Goal: Complete application form: Complete application form

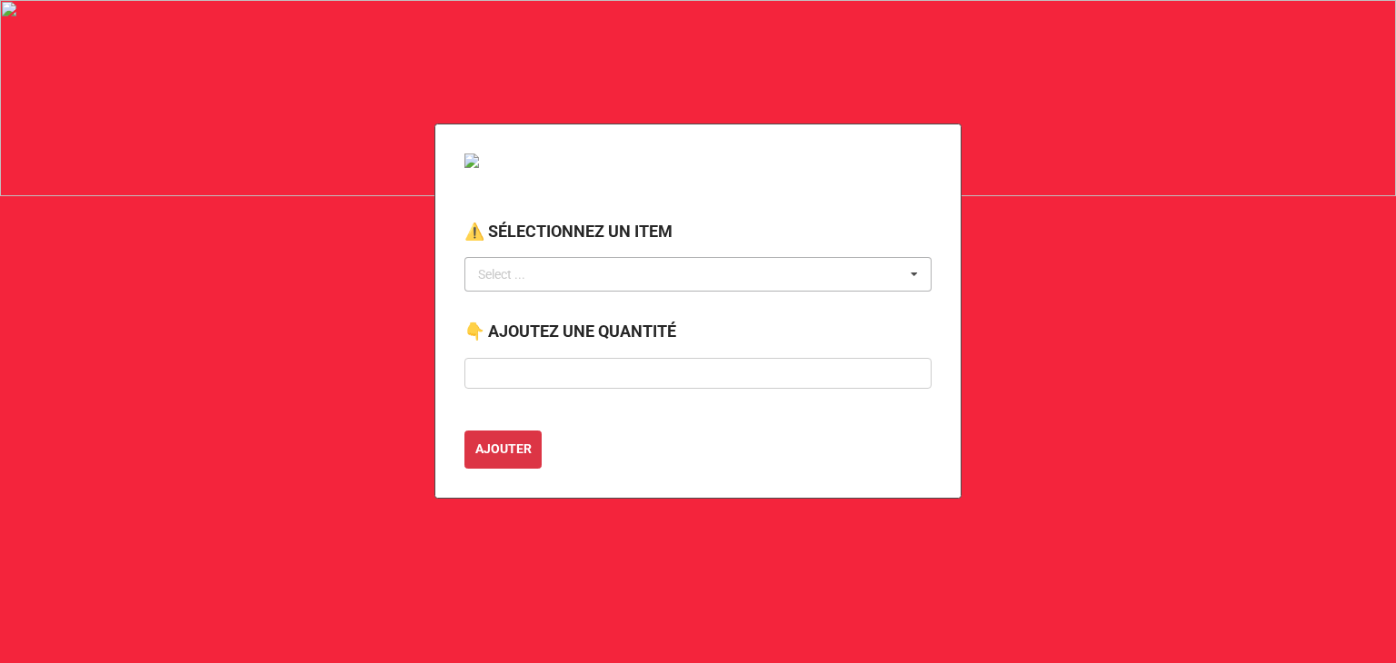
click at [615, 284] on div "Select ... No results found." at bounding box center [697, 274] width 467 height 35
type input "mur"
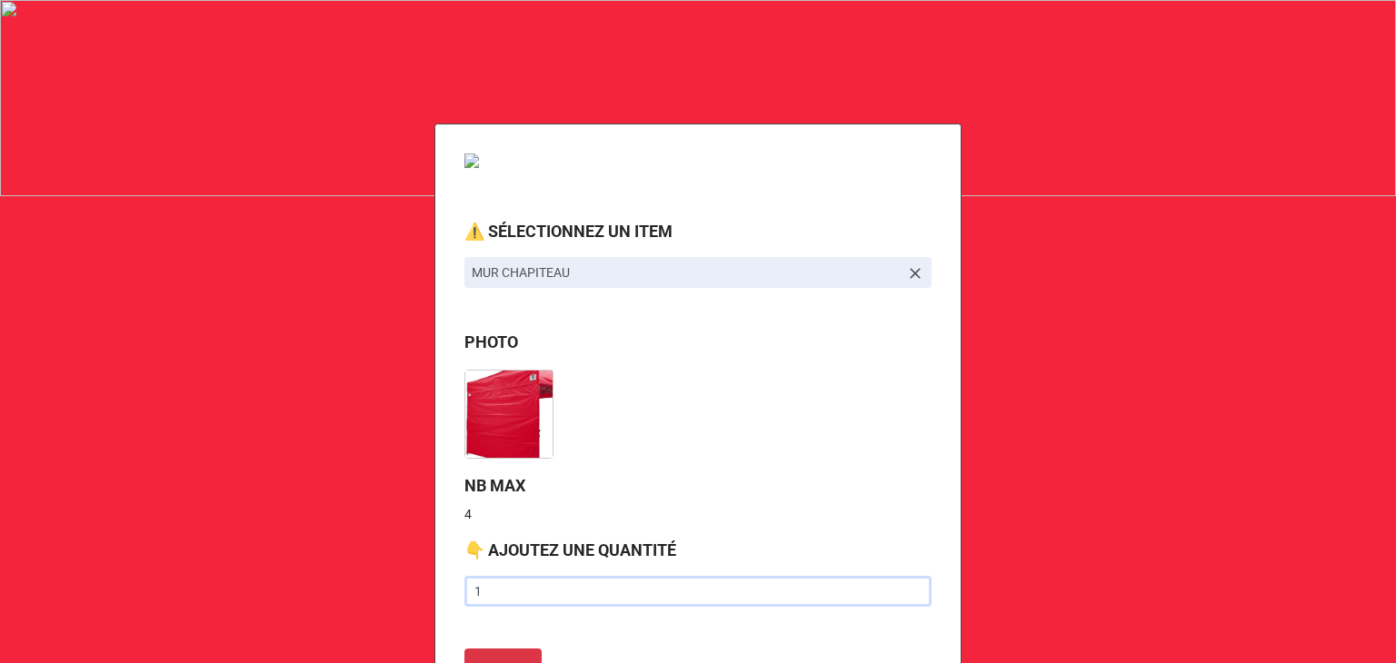
type input "1"
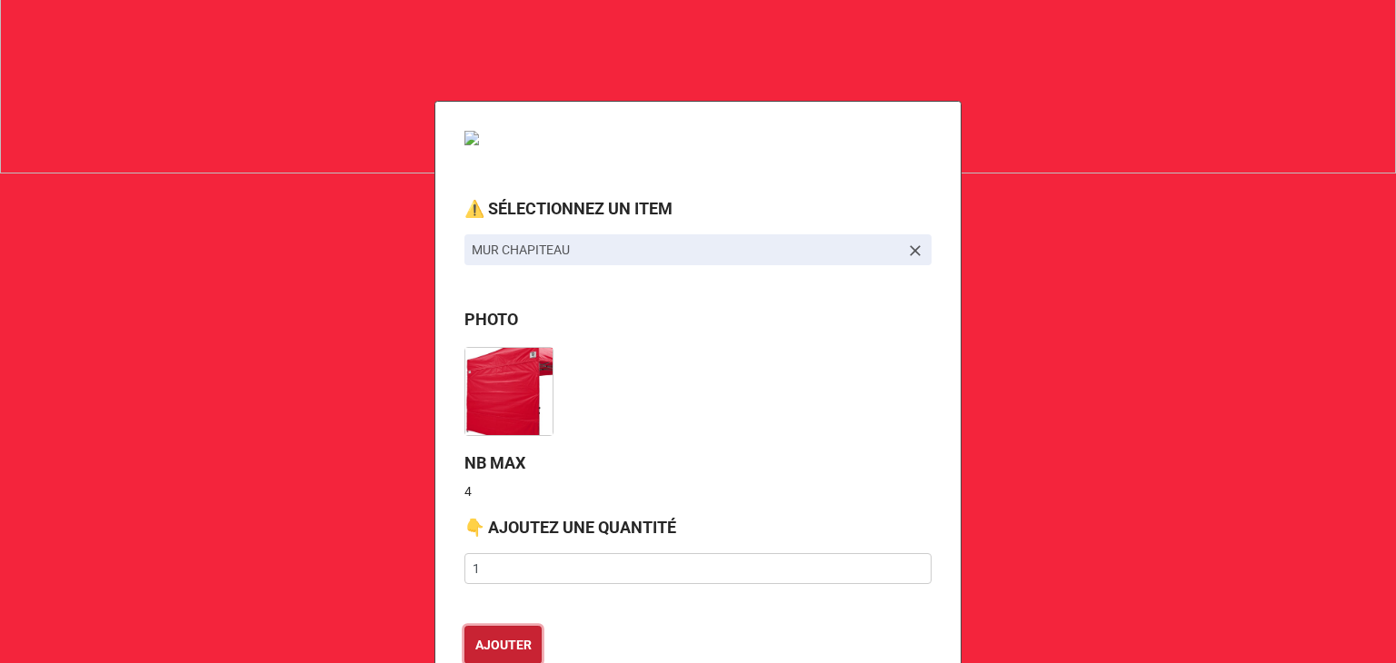
click at [464, 626] on button "AJOUTER" at bounding box center [502, 645] width 77 height 38
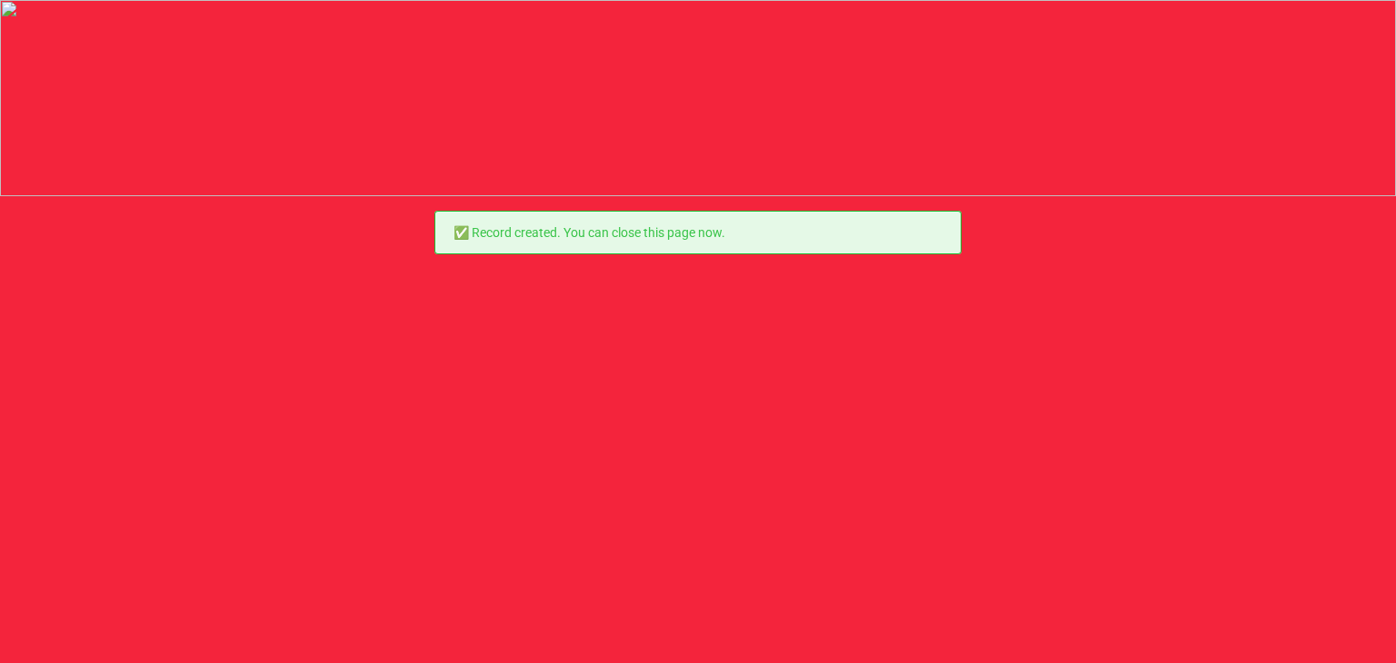
scroll to position [0, 0]
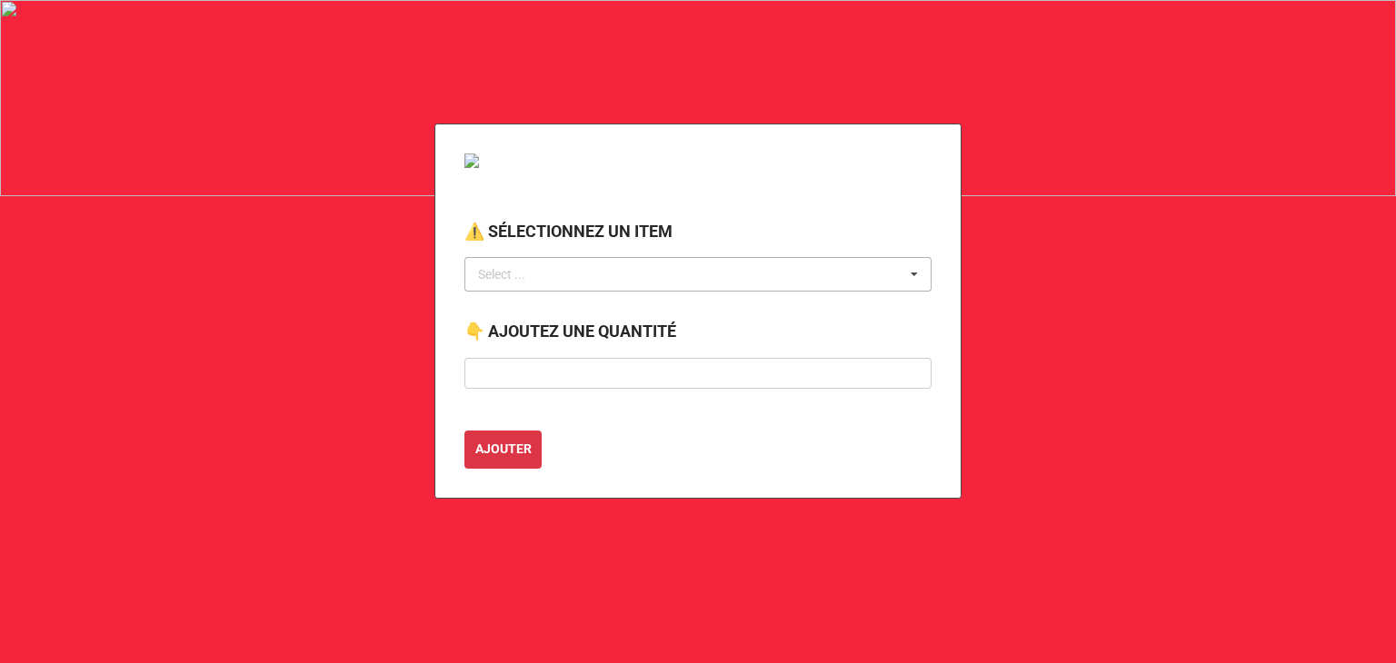
click at [555, 278] on div "Select ... No results found." at bounding box center [697, 274] width 467 height 35
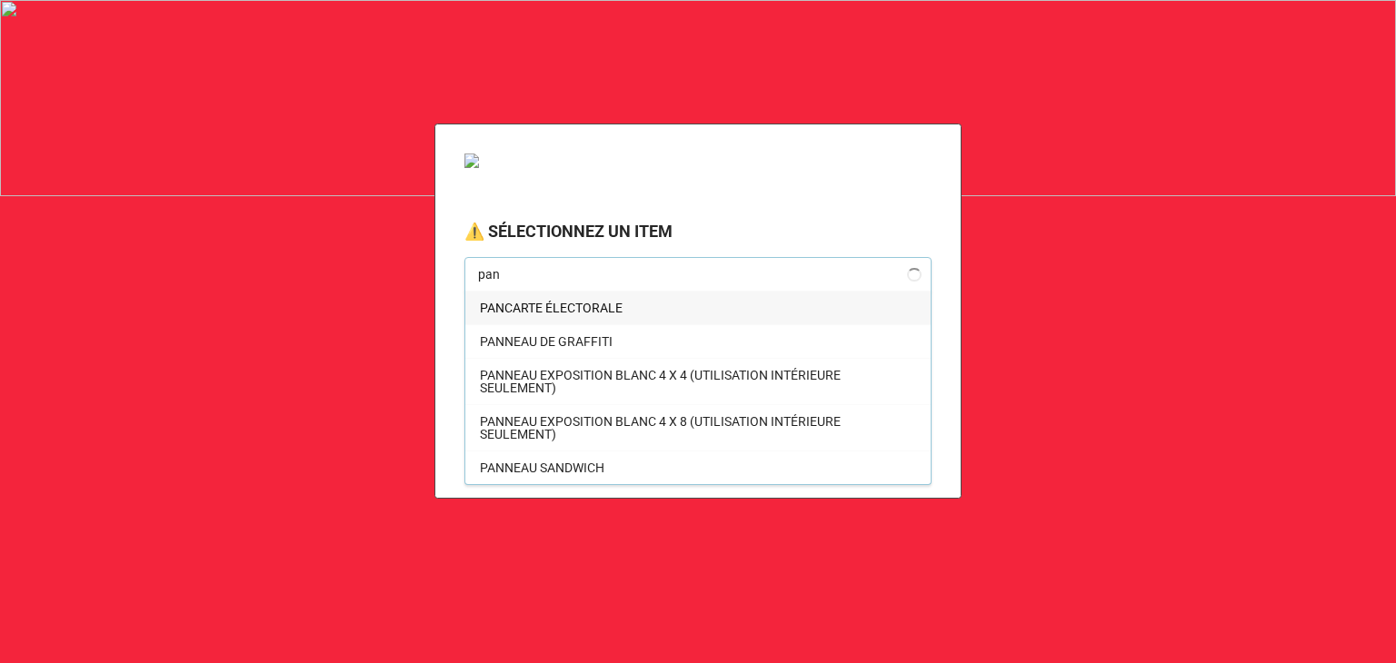
type input "pann"
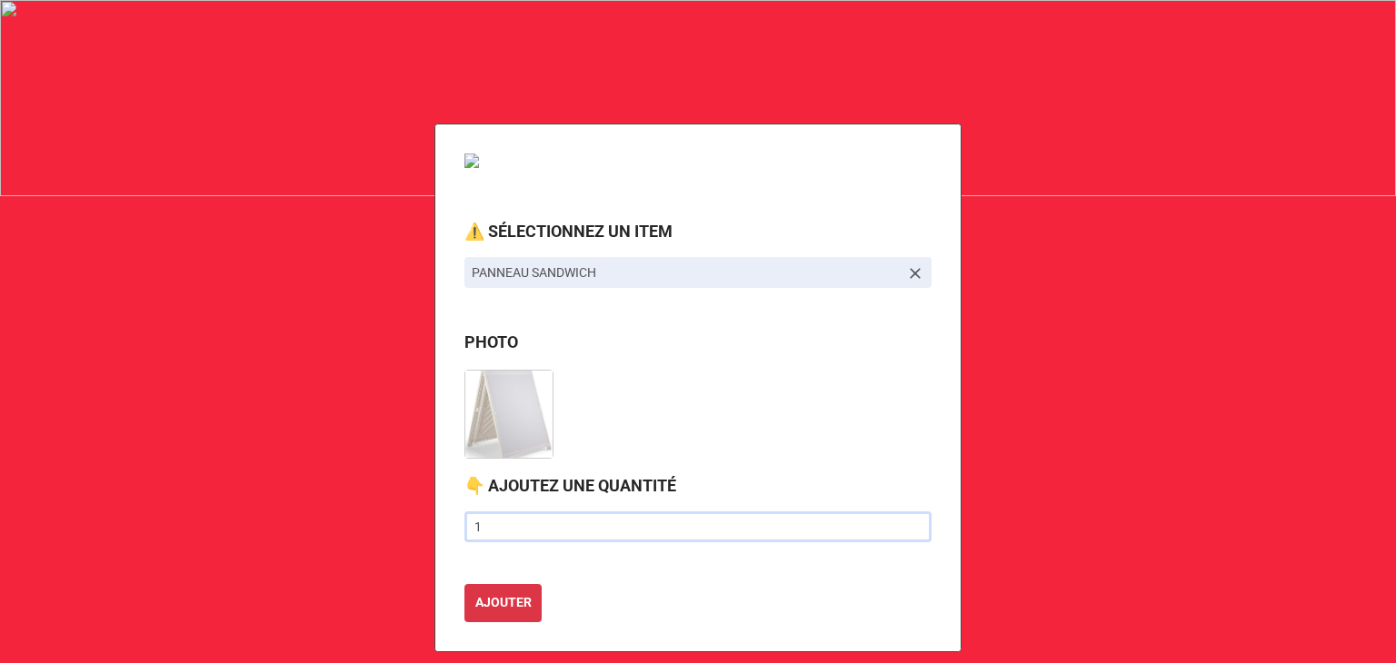
type input "1"
click at [464, 584] on button "AJOUTER" at bounding box center [502, 603] width 77 height 38
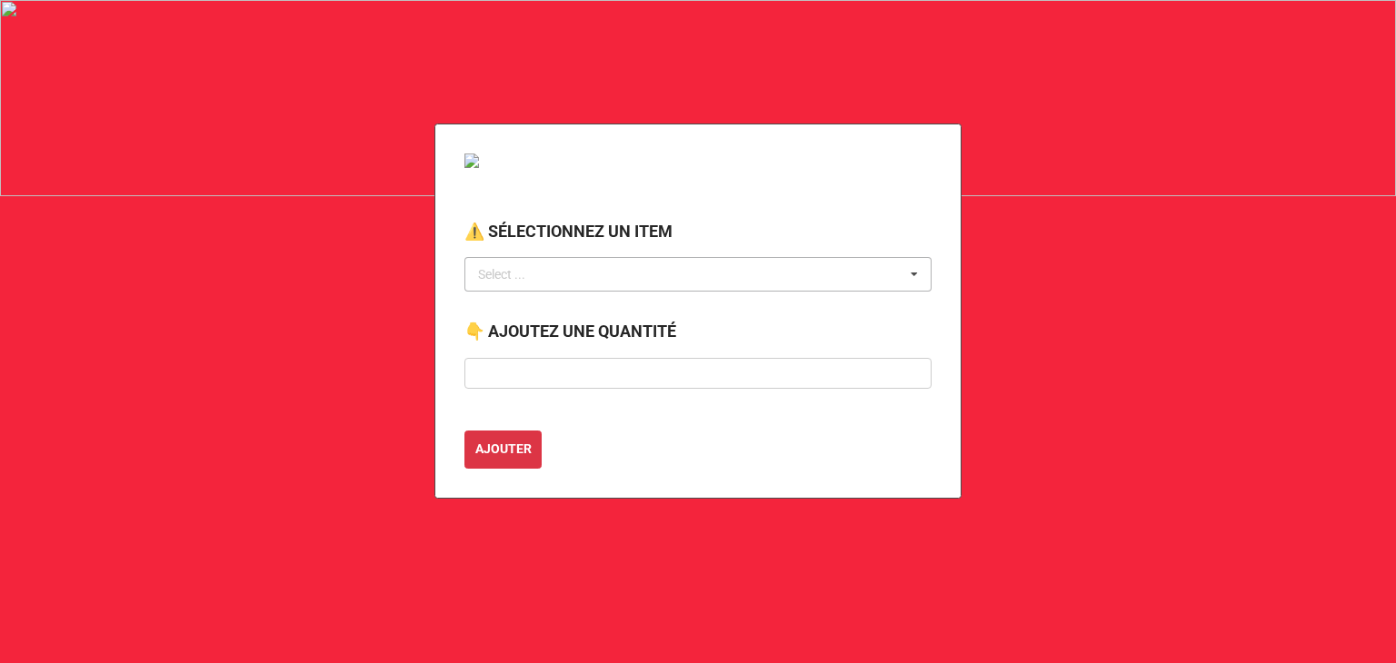
click at [499, 272] on div "Select ..." at bounding box center [512, 274] width 78 height 21
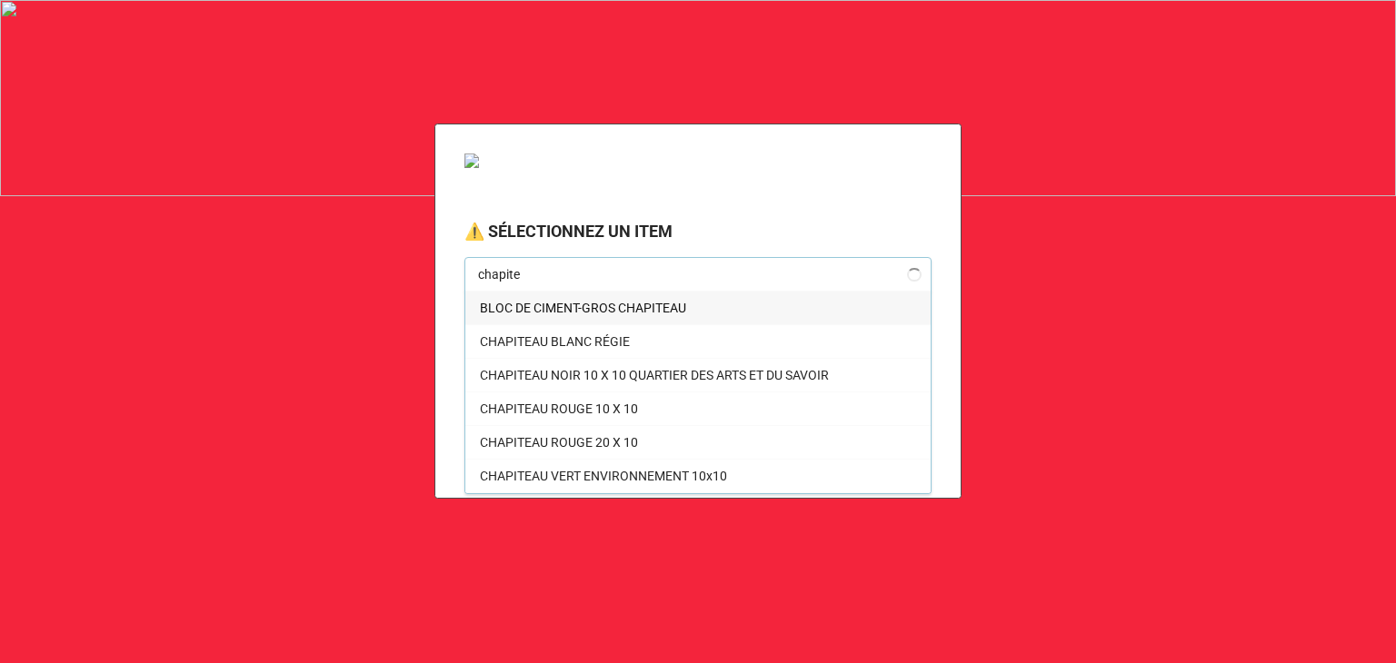
type input "chapitea"
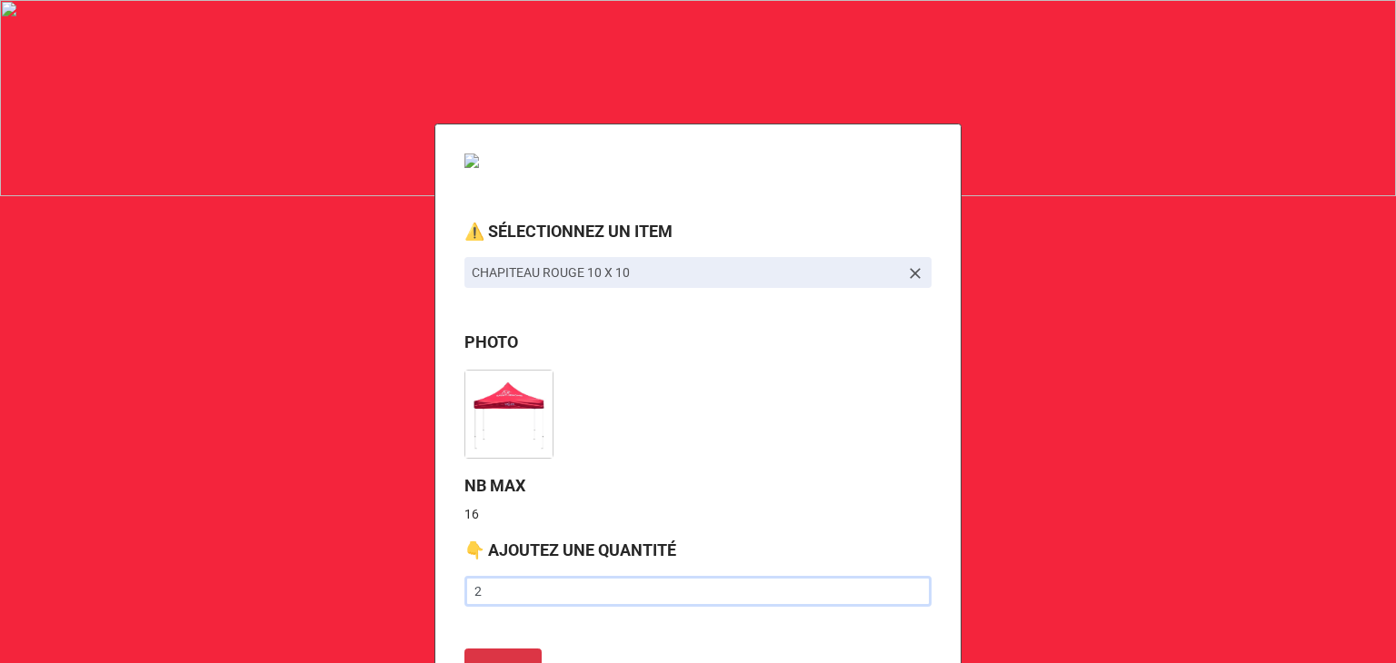
type input "2"
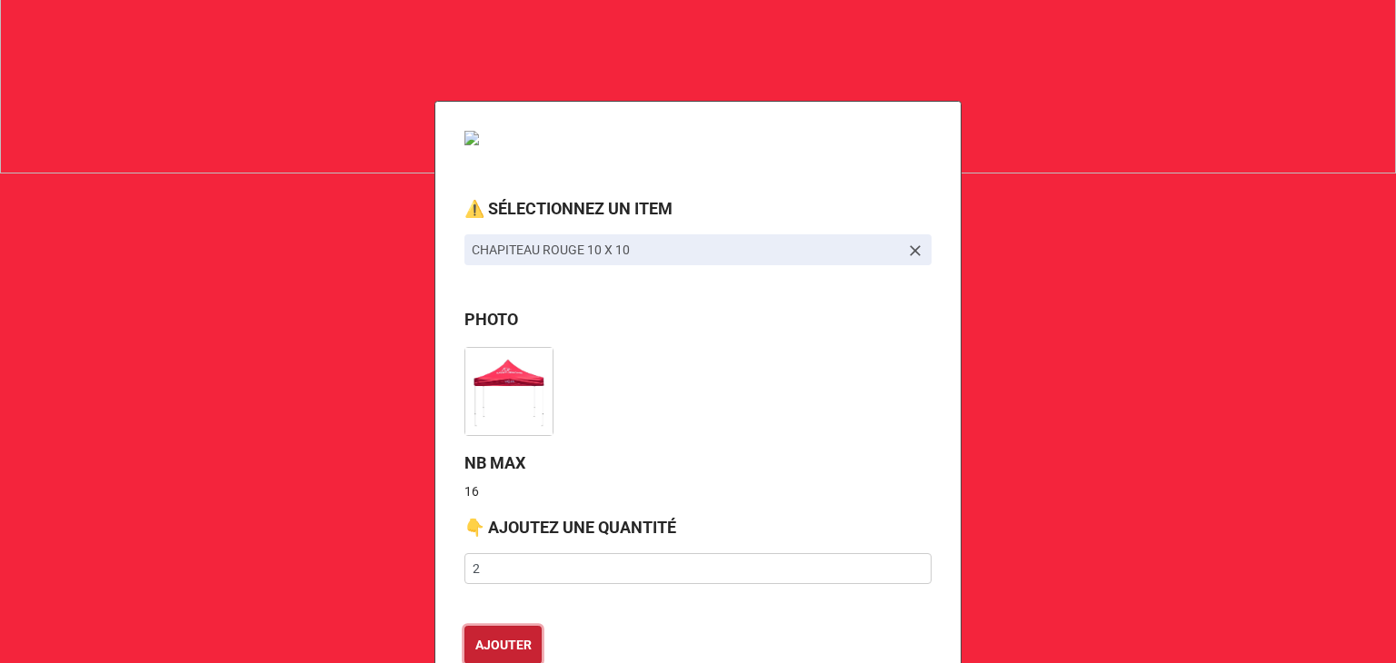
click at [464, 626] on button "AJOUTER" at bounding box center [502, 645] width 77 height 38
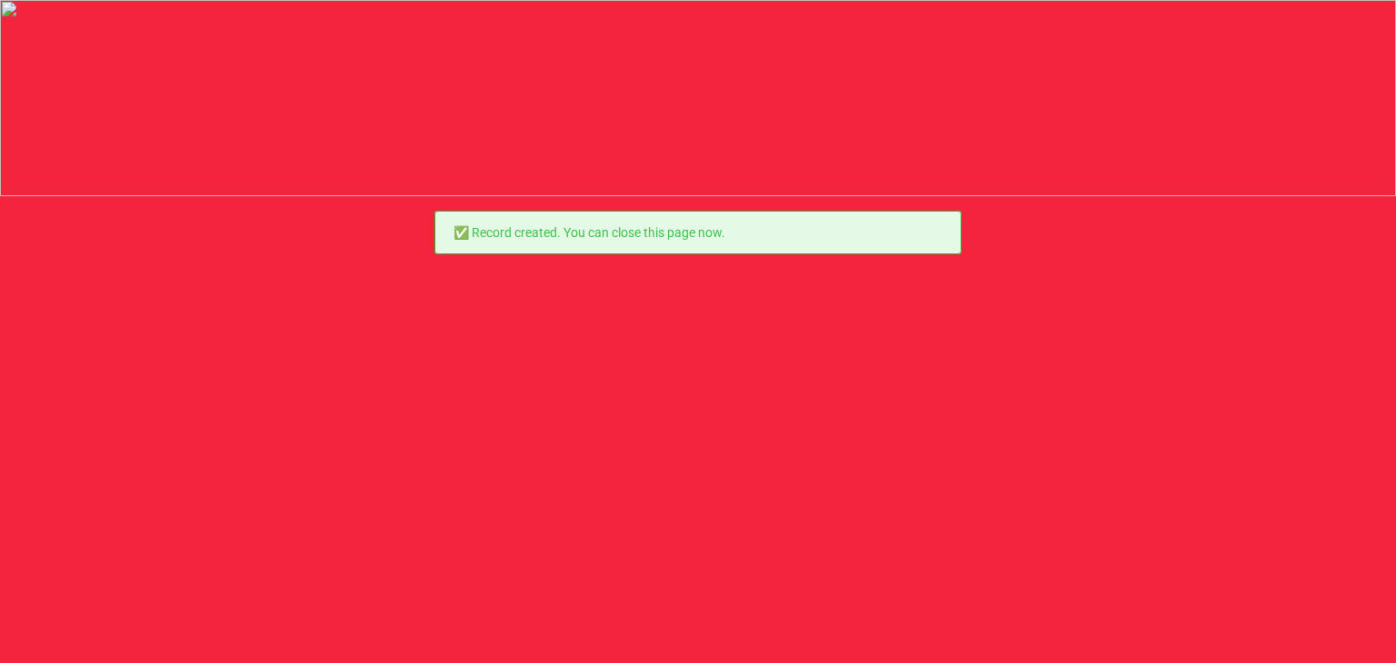
scroll to position [0, 0]
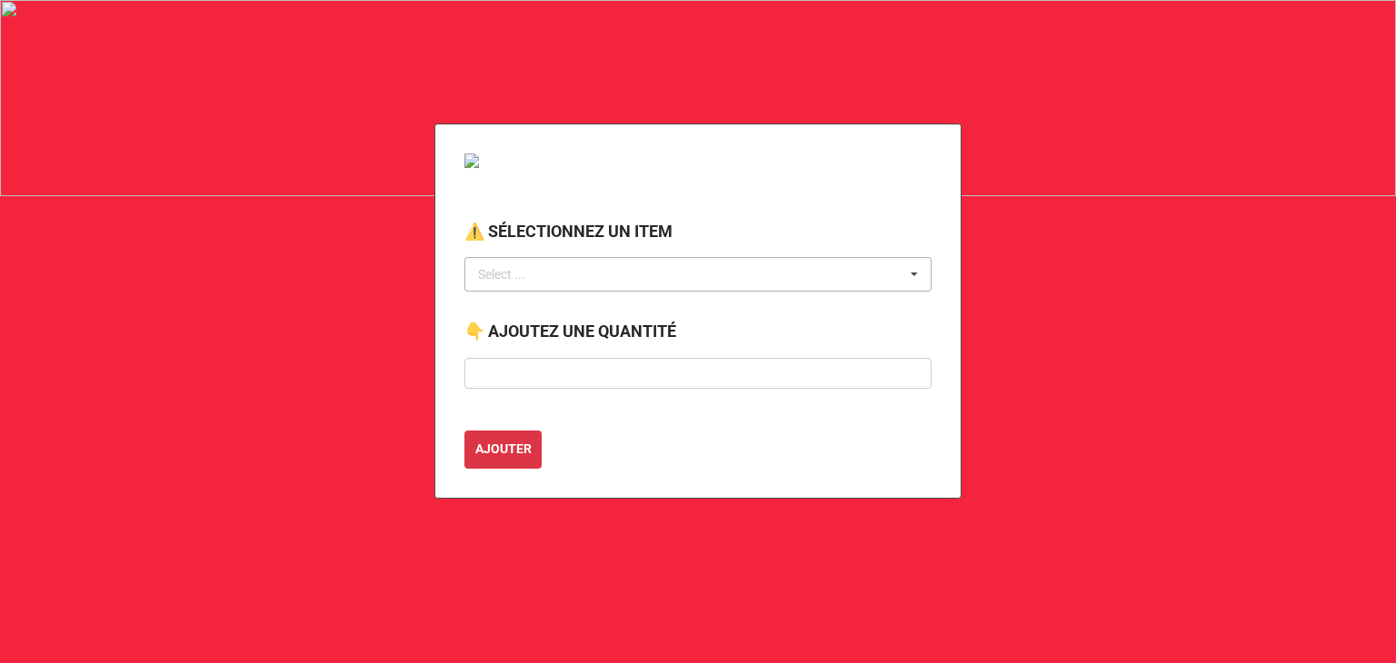
click at [529, 281] on div "Select ..." at bounding box center [512, 274] width 78 height 21
type input "m"
type input "supp"
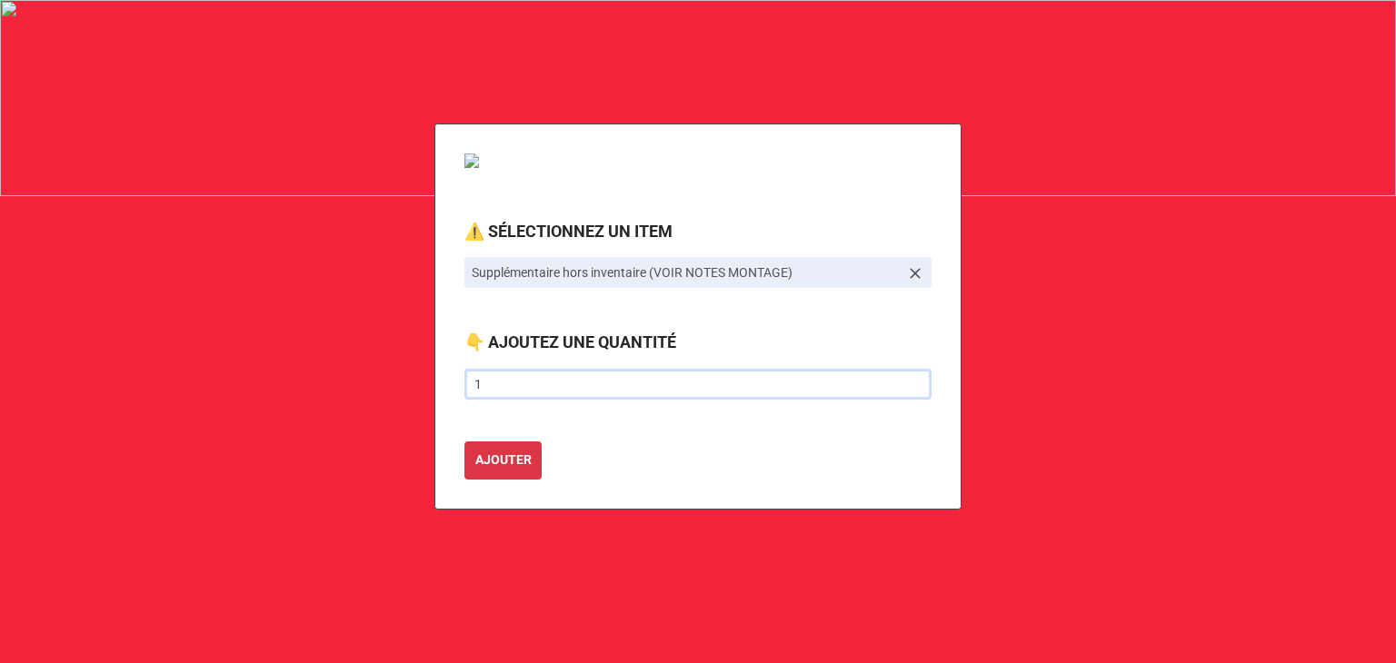
type input "1"
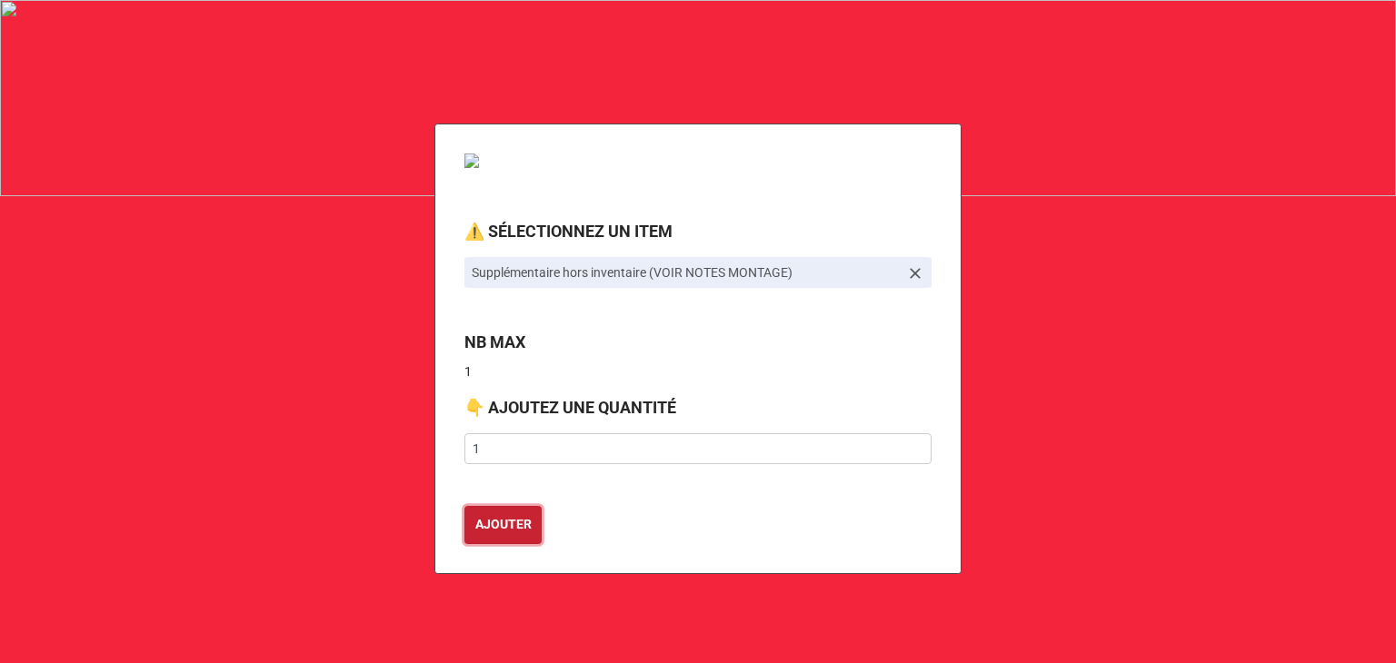
click at [464, 506] on button "AJOUTER" at bounding box center [502, 525] width 77 height 38
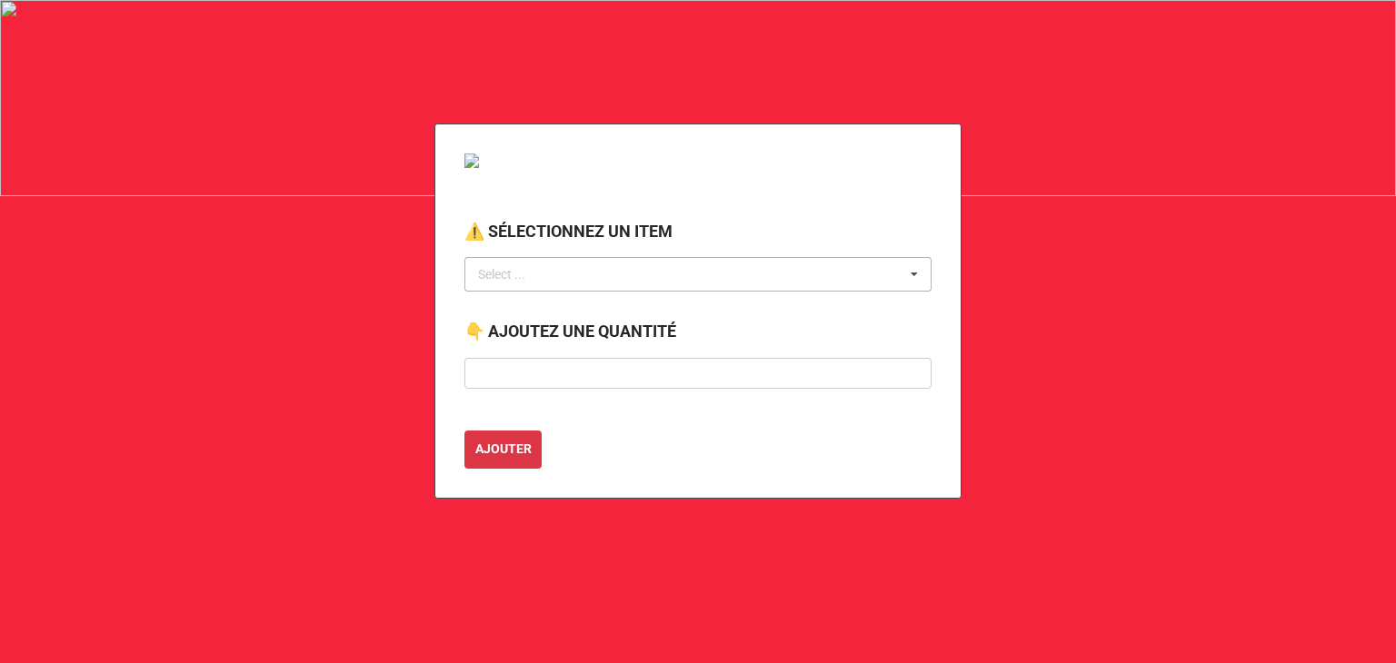
click at [520, 281] on div "Select ..." at bounding box center [512, 274] width 78 height 21
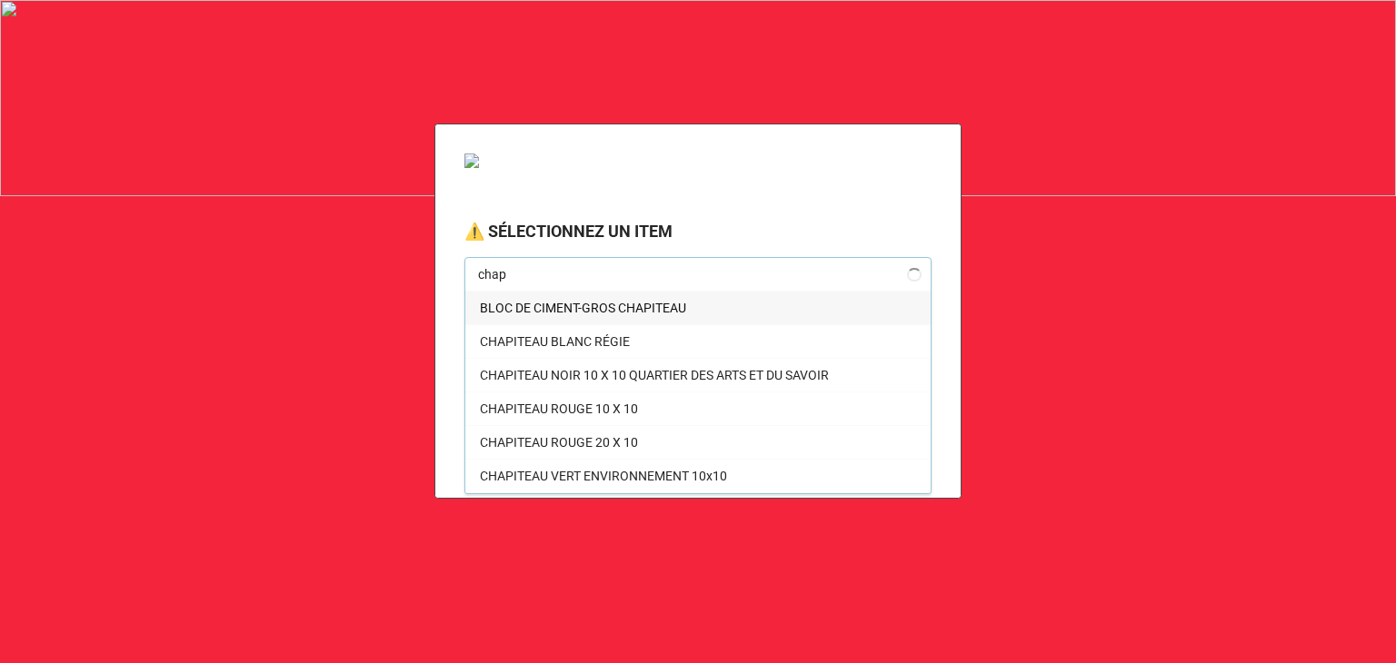
type input "chapi"
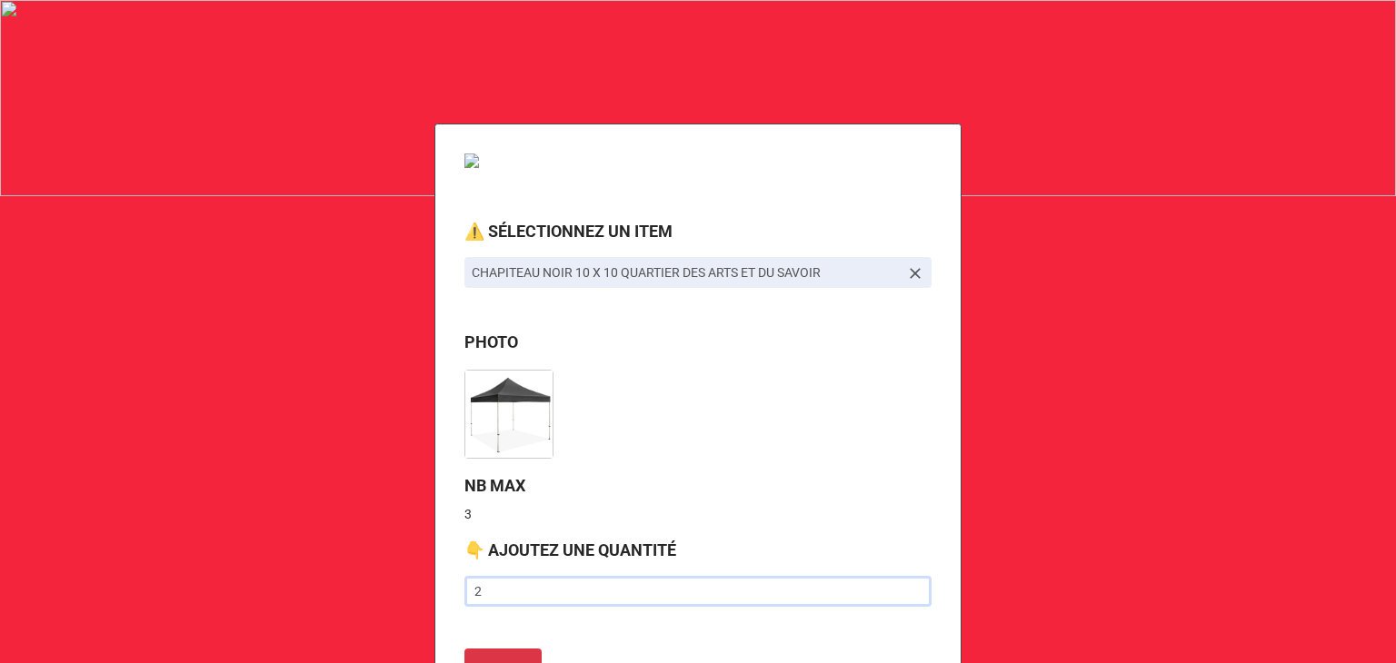
type input "2"
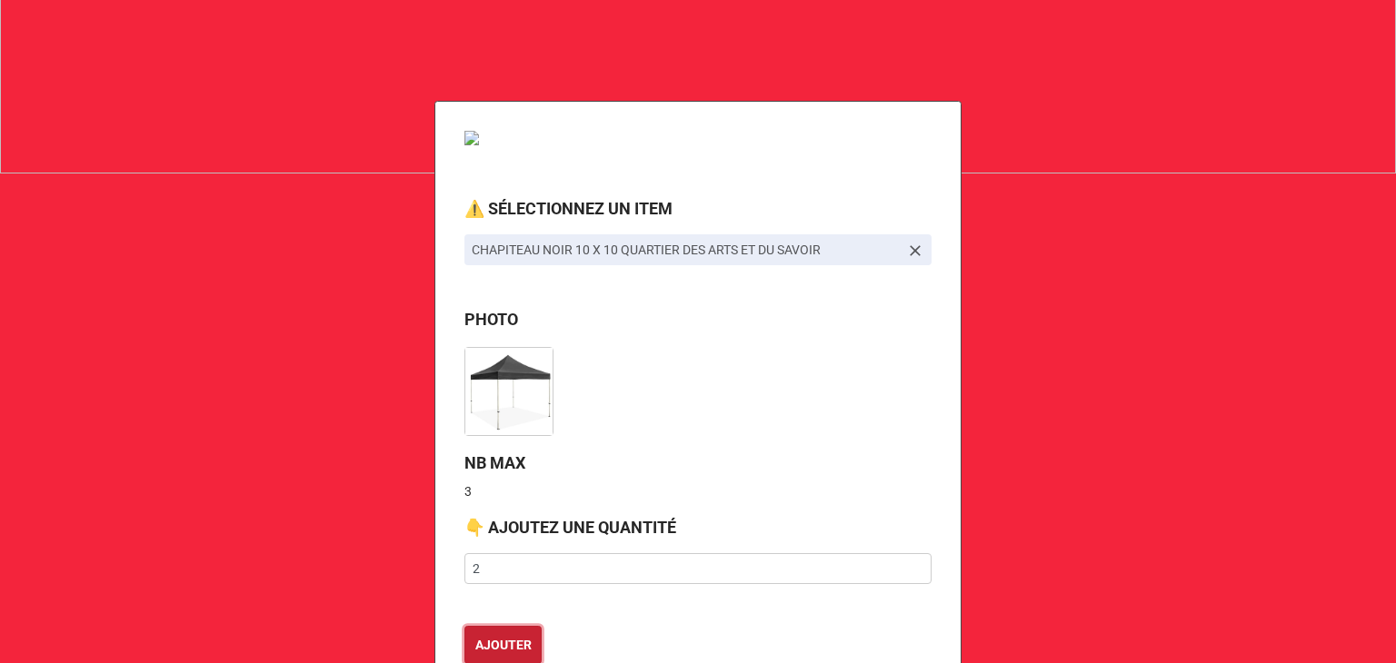
click at [464, 626] on button "AJOUTER" at bounding box center [502, 645] width 77 height 38
